Goal: Navigation & Orientation: Understand site structure

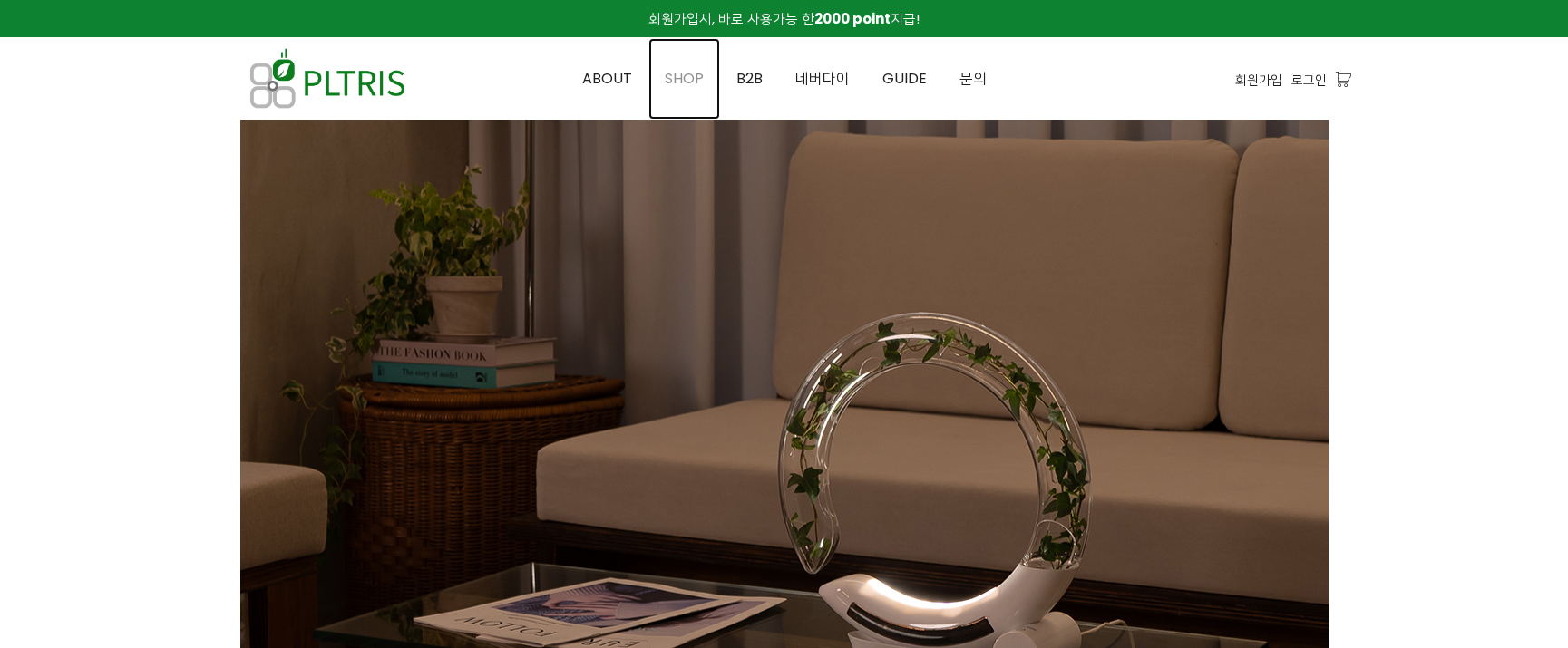
click at [687, 65] on link "SHOP" at bounding box center [684, 78] width 72 height 81
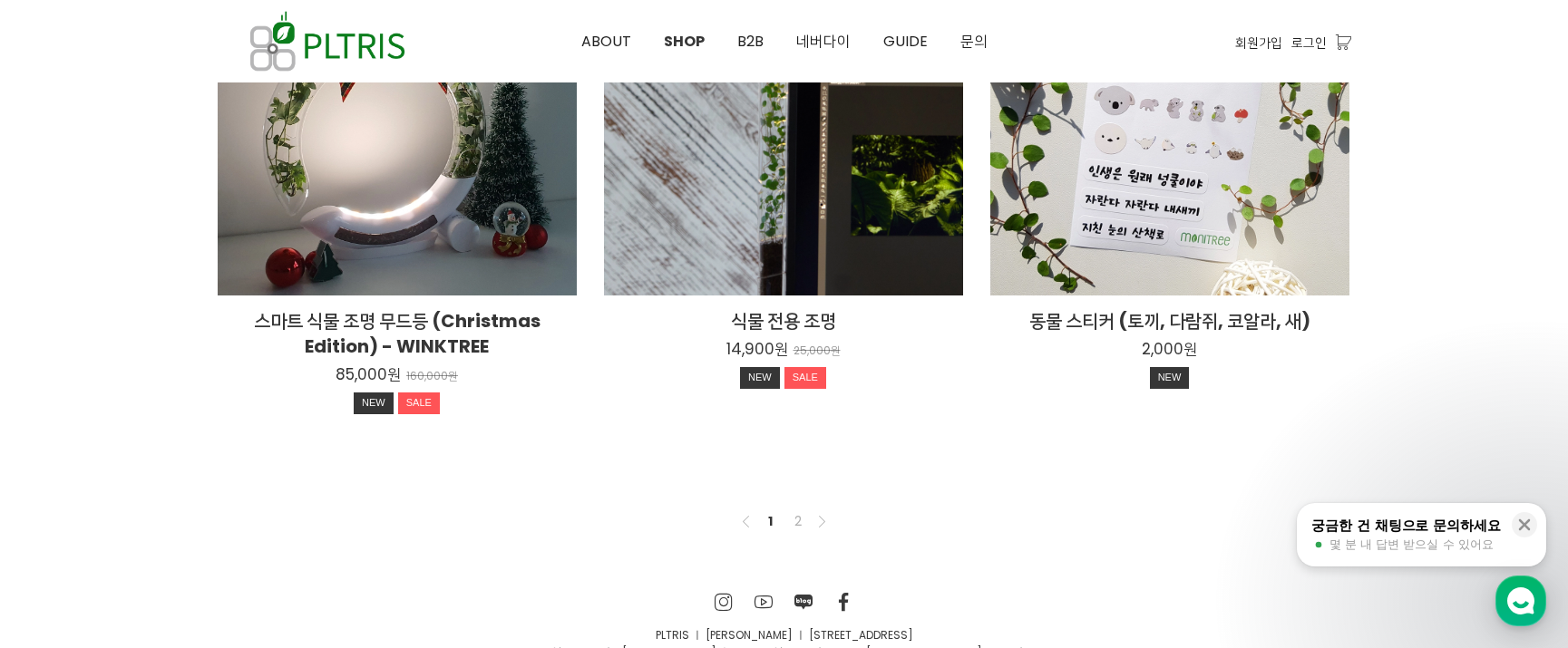
scroll to position [1450, 0]
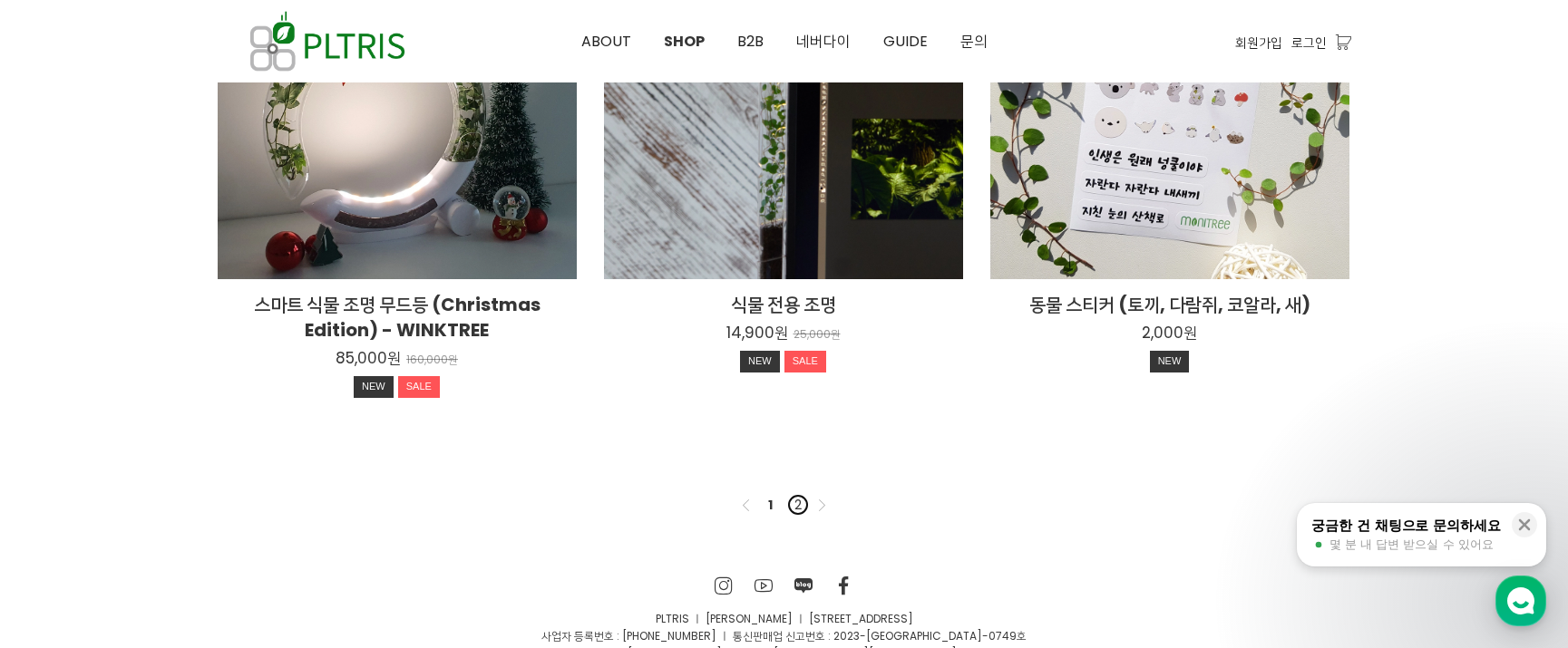
click at [795, 508] on link "2" at bounding box center [798, 504] width 21 height 21
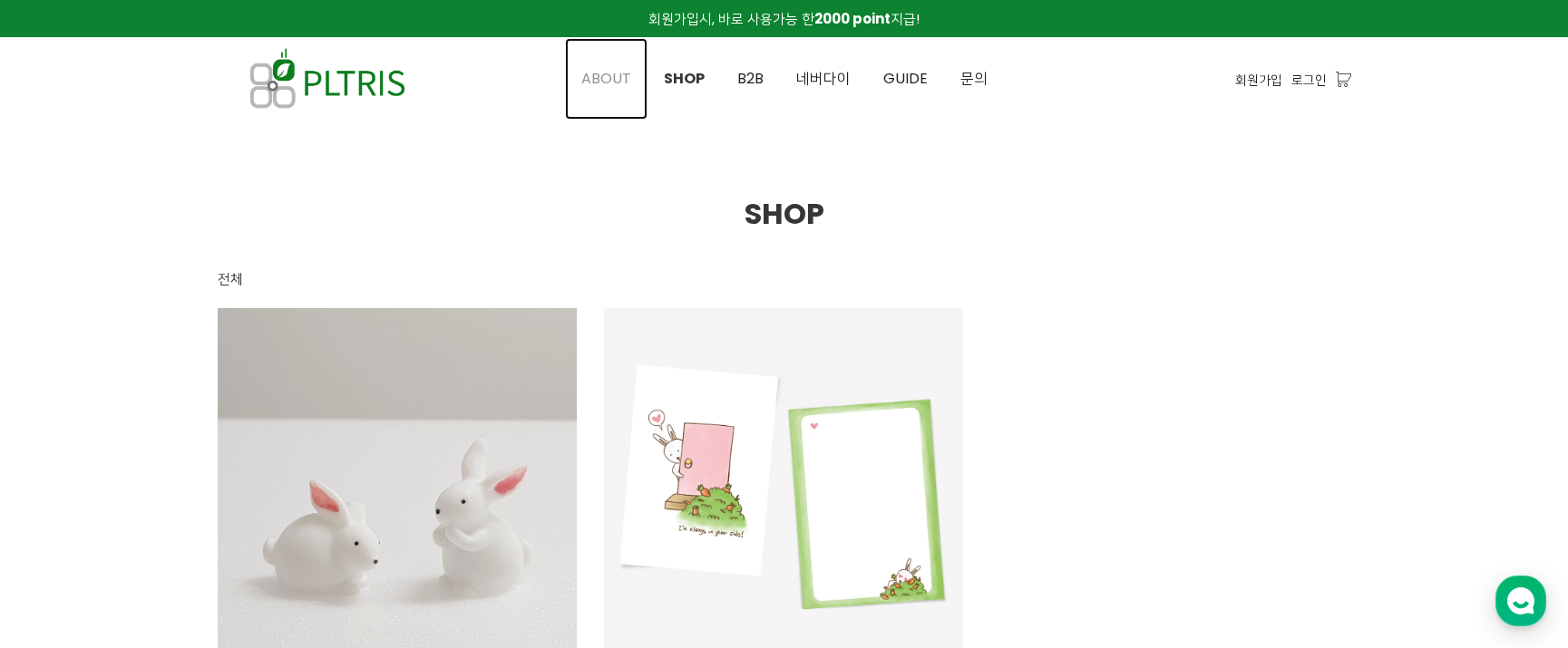
click at [615, 69] on span "ABOUT" at bounding box center [605, 78] width 49 height 21
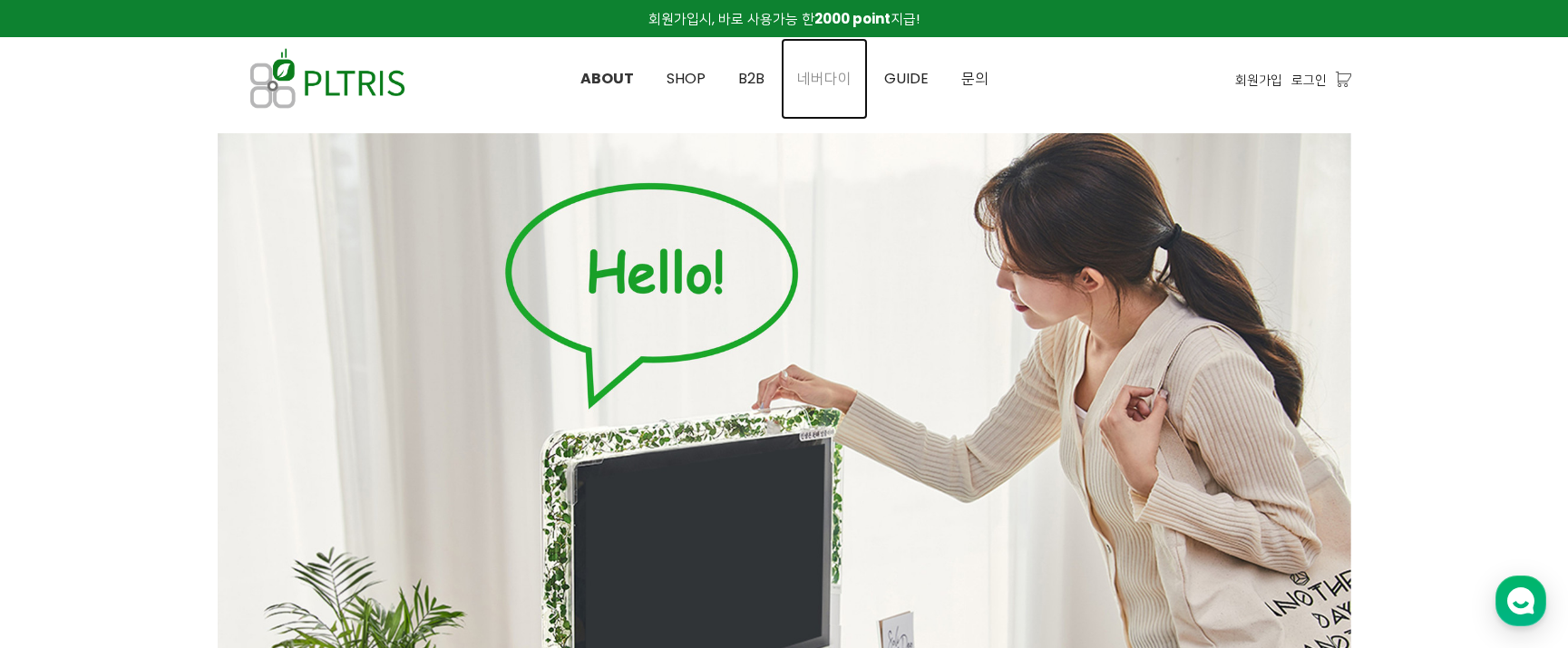
click at [807, 80] on span "네버다이" at bounding box center [824, 78] width 54 height 21
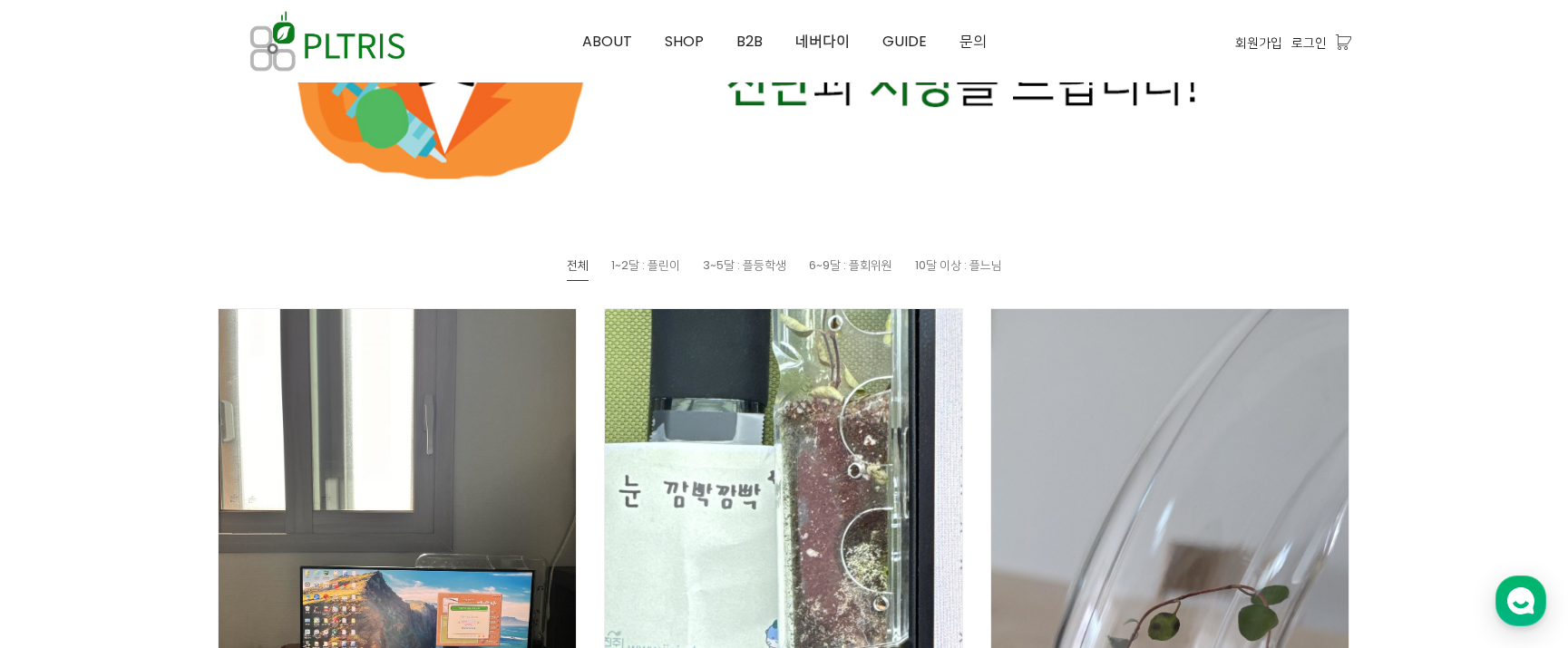
scroll to position [544, 0]
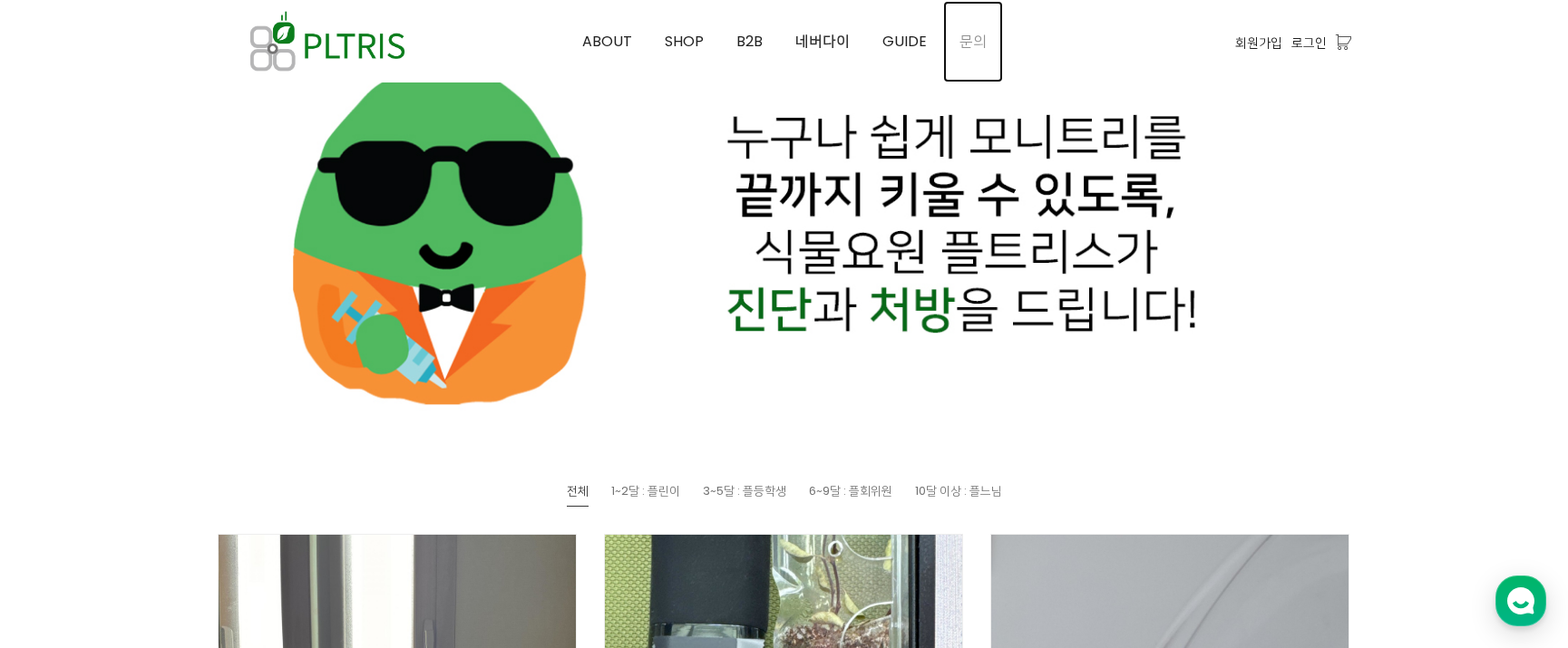
click at [983, 38] on link "문의" at bounding box center [973, 41] width 60 height 81
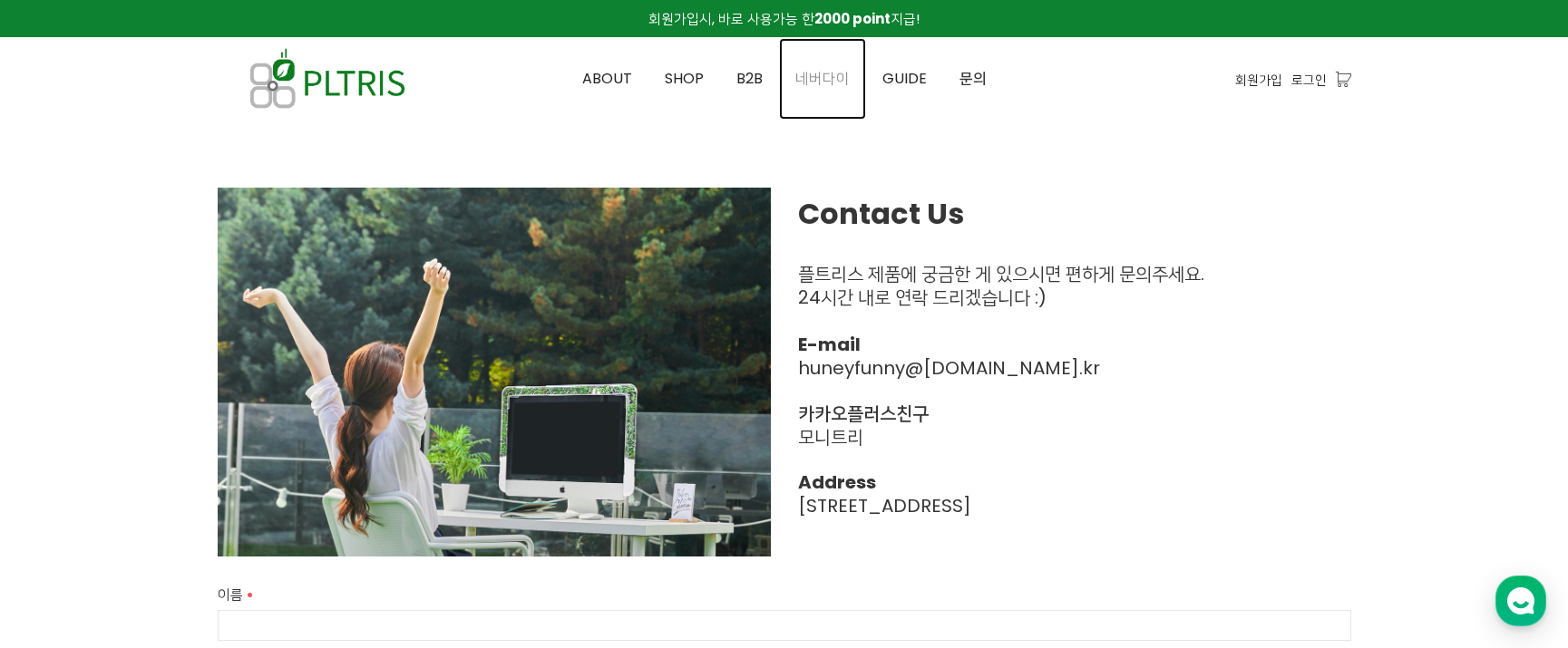
click at [841, 78] on span "네버다이" at bounding box center [822, 78] width 54 height 21
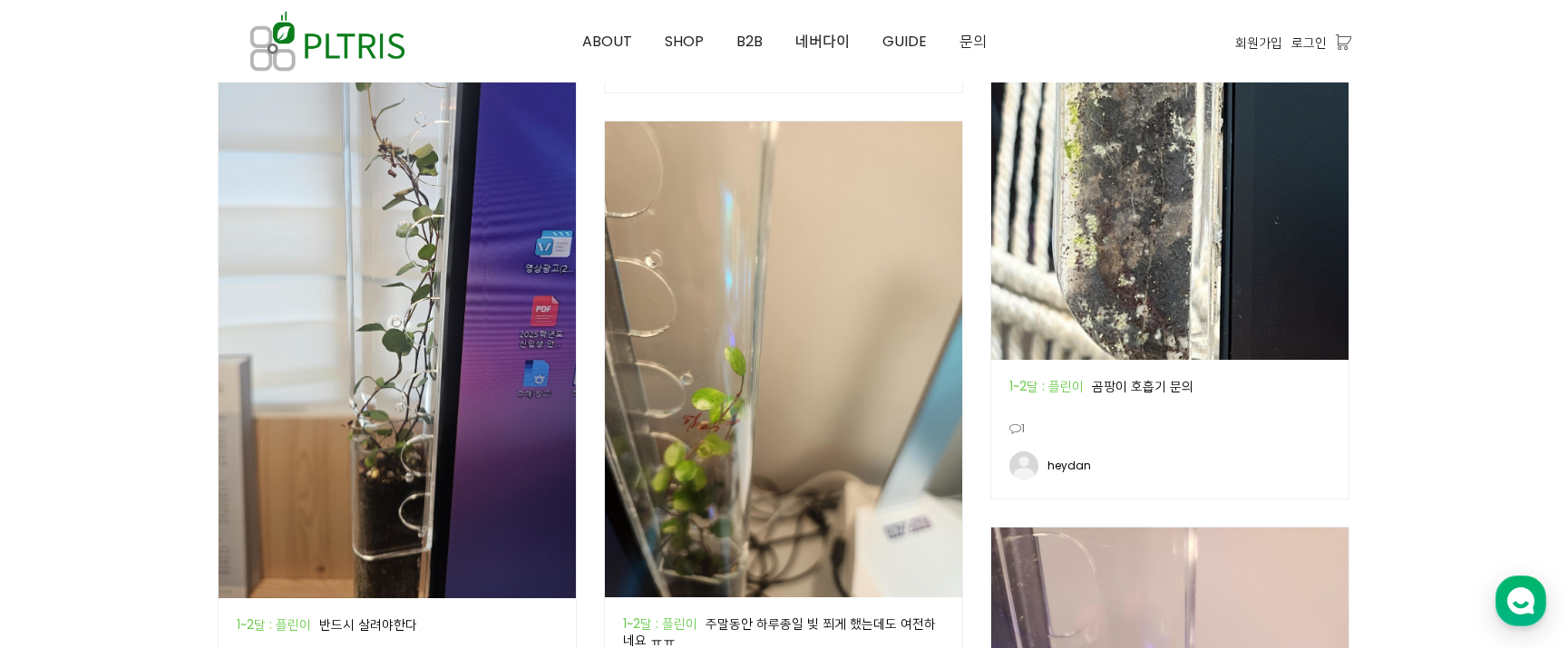
scroll to position [2447, 0]
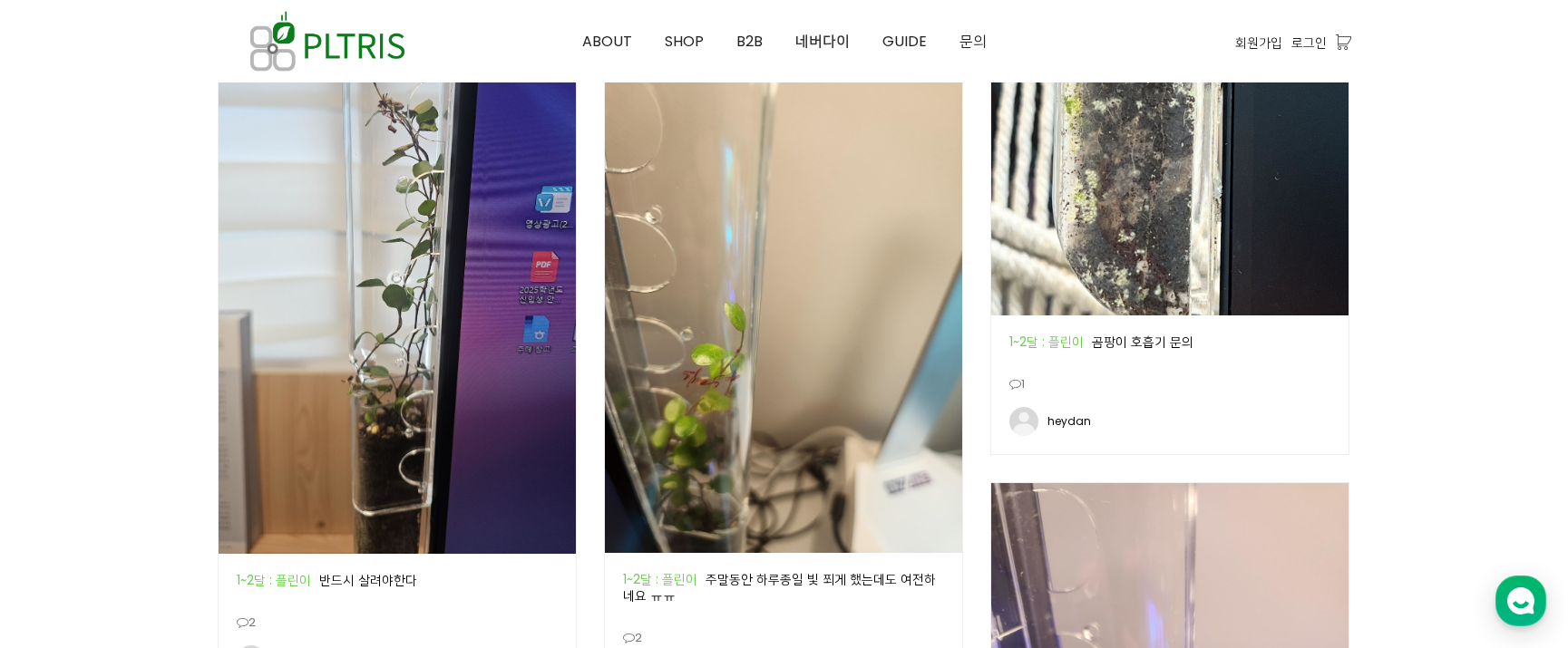
click at [1143, 196] on img at bounding box center [1169, 136] width 358 height 358
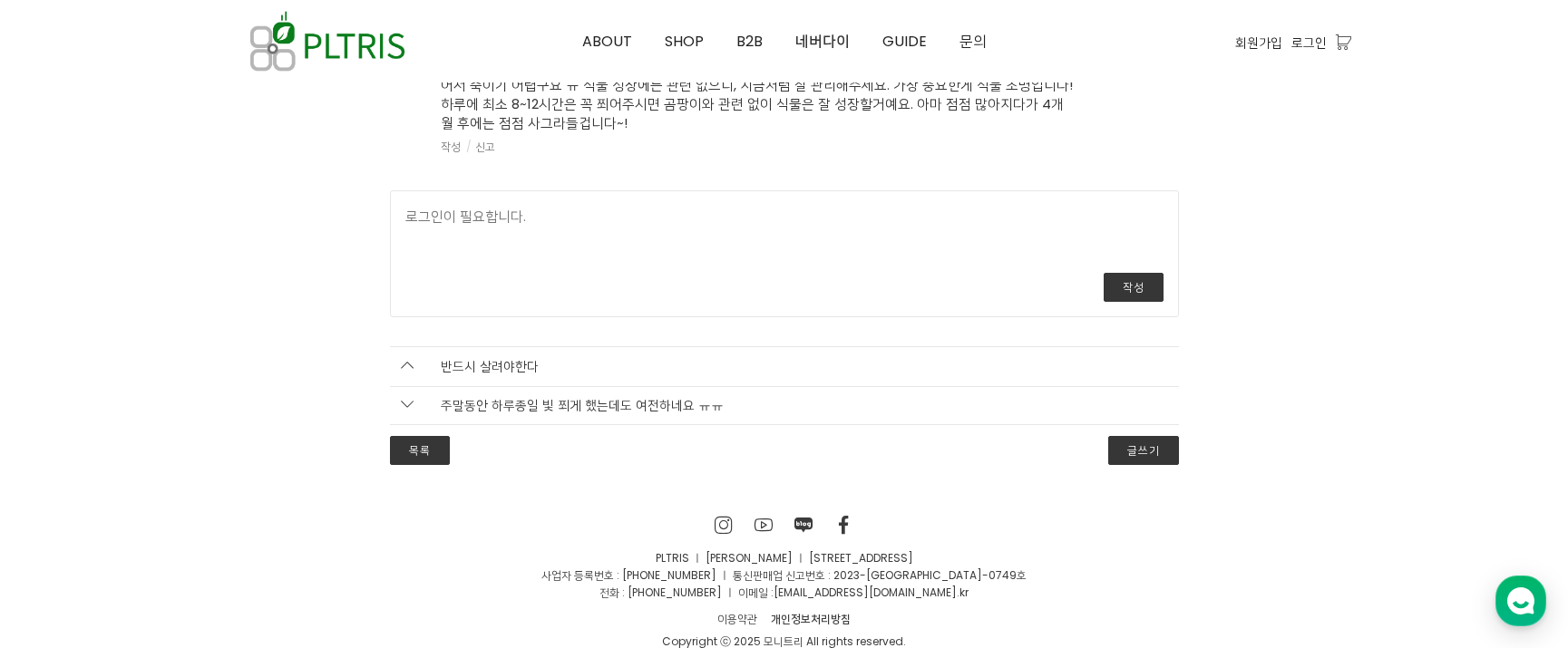
scroll to position [2386, 0]
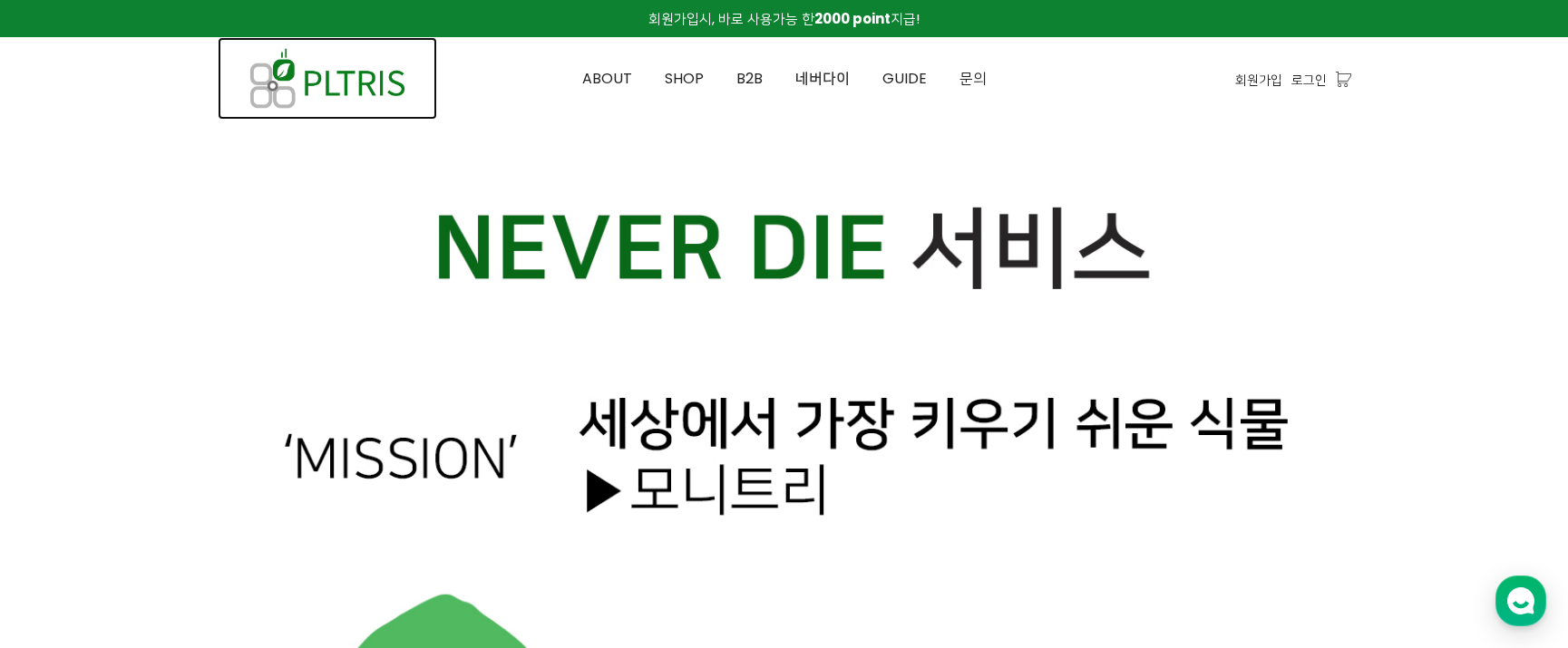
click at [402, 99] on img at bounding box center [327, 78] width 219 height 82
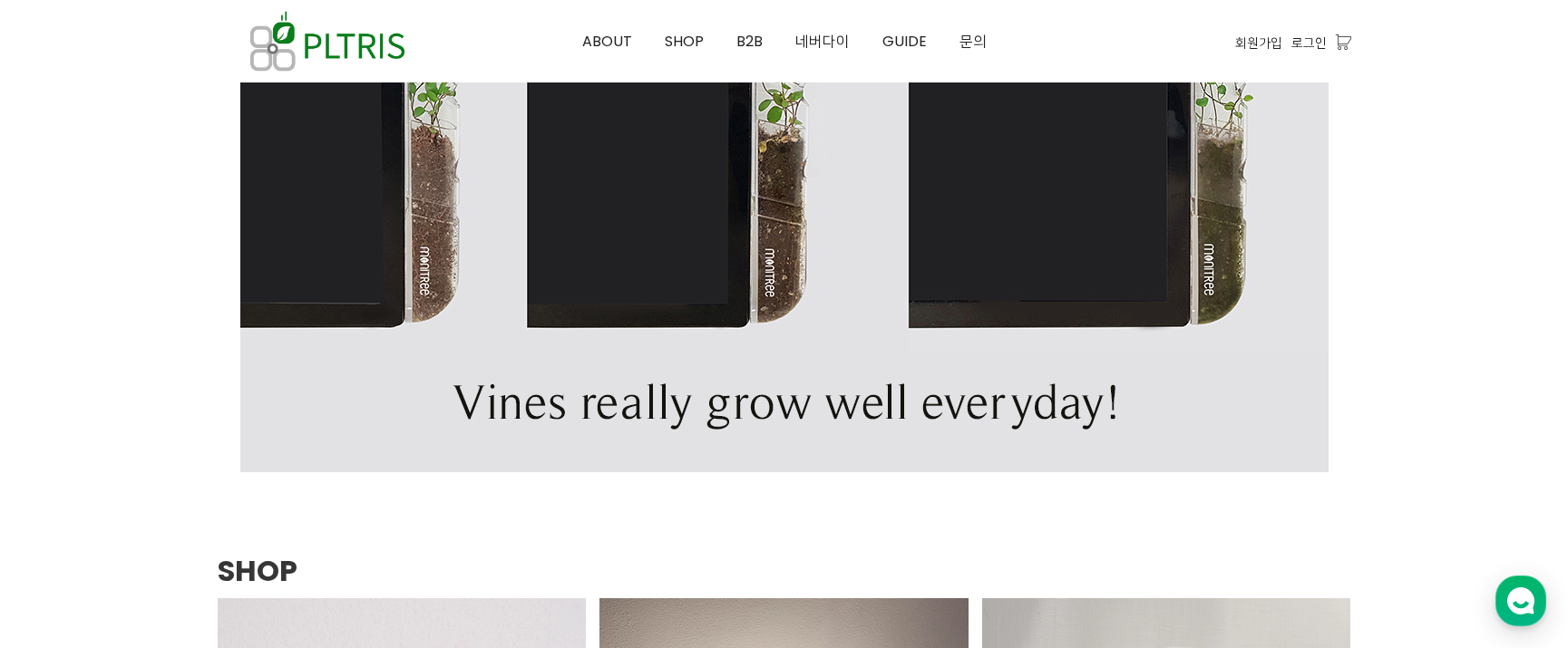
scroll to position [1828, 0]
